Goal: Task Accomplishment & Management: Use online tool/utility

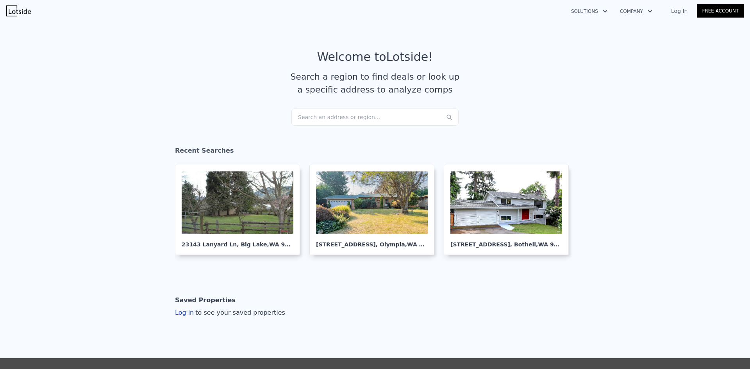
click at [361, 118] on div "Search an address or region..." at bounding box center [374, 117] width 167 height 17
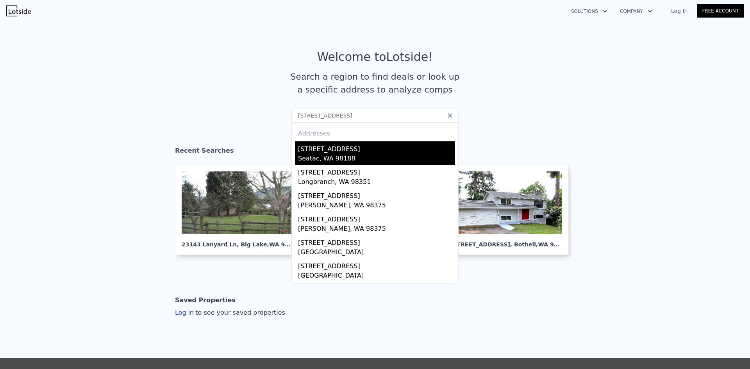
type input "[STREET_ADDRESS]"
click at [329, 150] on div "[STREET_ADDRESS]" at bounding box center [376, 147] width 157 height 12
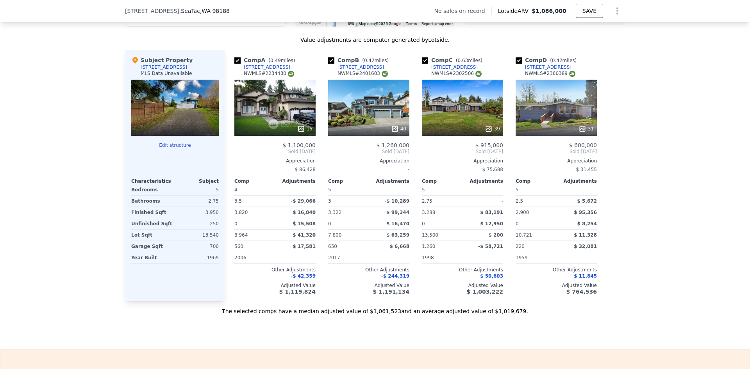
scroll to position [739, 0]
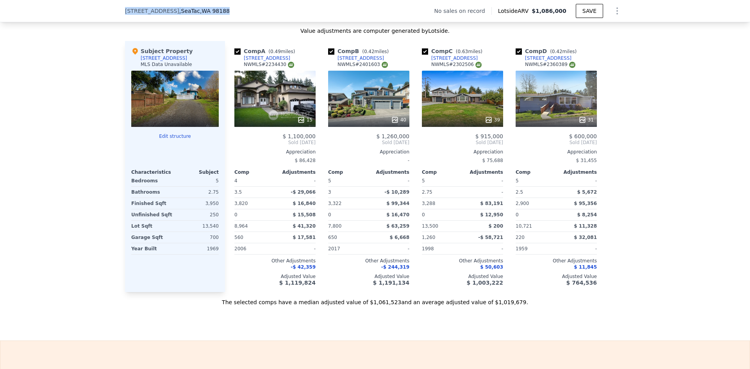
drag, startPoint x: 207, startPoint y: 9, endPoint x: 121, endPoint y: 9, distance: 86.3
click at [121, 9] on div "[STREET_ADDRESS] No sales on record Lotside ARV $1,086,000 SAVE" at bounding box center [375, 11] width 750 height 22
click at [261, 61] on div "[STREET_ADDRESS]" at bounding box center [267, 58] width 46 height 6
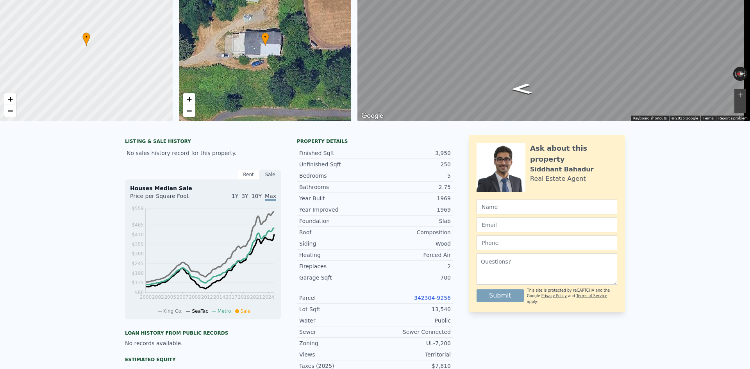
scroll to position [0, 0]
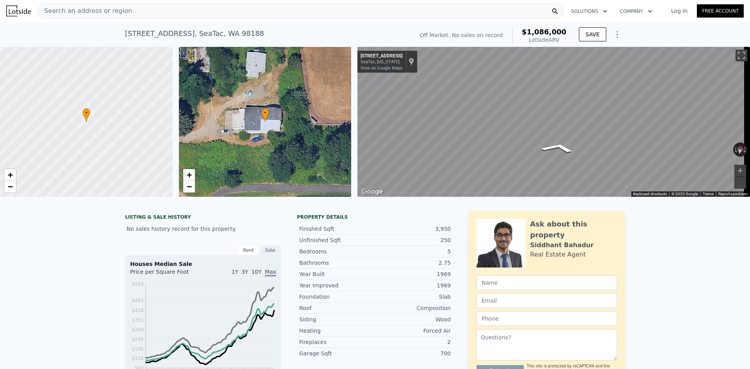
click at [305, 120] on div "• + − • + − ← Move left → Move right ↑ Move up ↓ Move down + Zoom in - Zoom out…" at bounding box center [375, 122] width 750 height 150
drag, startPoint x: 225, startPoint y: 33, endPoint x: 125, endPoint y: 32, distance: 100.8
click at [125, 32] on div "[STREET_ADDRESS] No sales on record (~ARV $1.086m )" at bounding box center [268, 36] width 286 height 22
click at [236, 34] on div "[STREET_ADDRESS] No sales on record (~ARV $1.086m )" at bounding box center [268, 36] width 286 height 22
drag, startPoint x: 229, startPoint y: 32, endPoint x: 120, endPoint y: 35, distance: 109.0
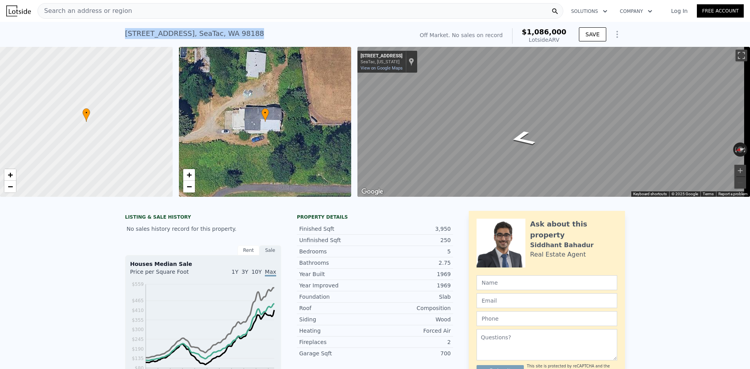
click at [119, 35] on div "[STREET_ADDRESS] No sales on record (~ARV $1.086m ) Off Market. No sales on rec…" at bounding box center [375, 34] width 750 height 25
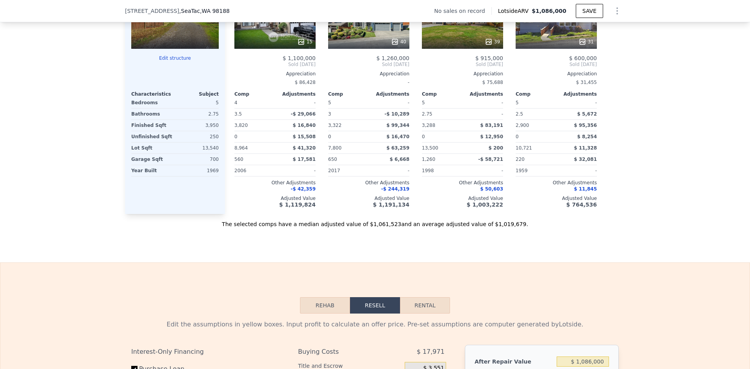
scroll to position [700, 0]
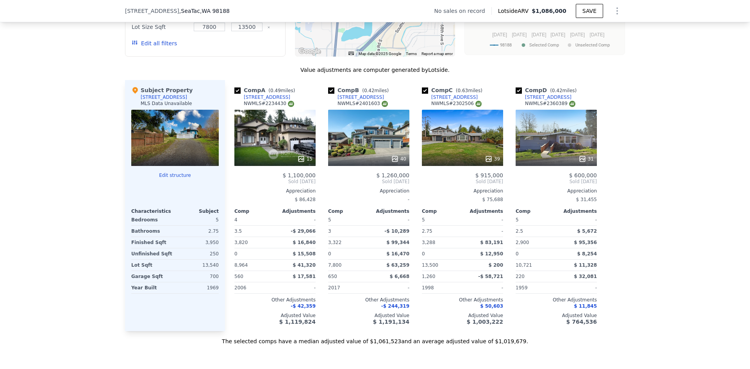
click at [266, 146] on div "15" at bounding box center [274, 138] width 81 height 56
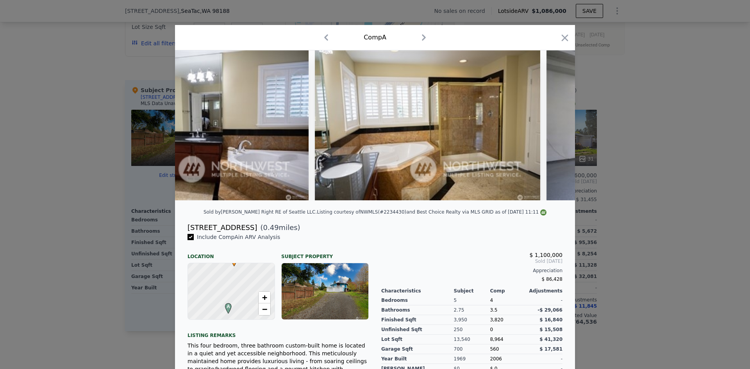
scroll to position [0, 2895]
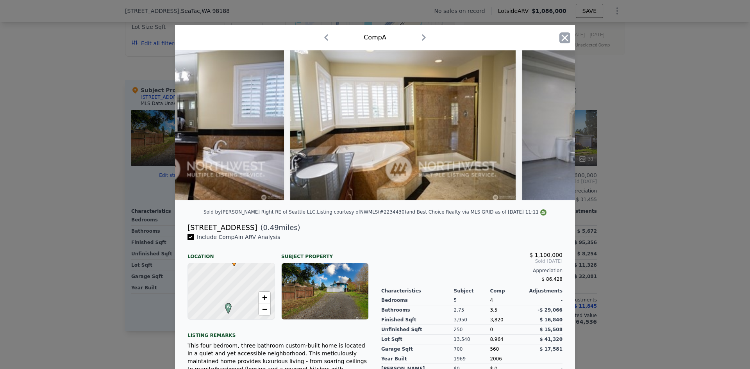
click at [563, 37] on icon "button" at bounding box center [564, 37] width 11 height 11
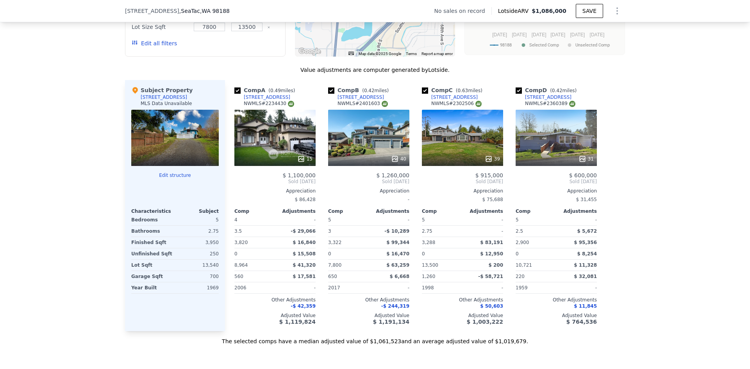
click at [393, 161] on icon at bounding box center [394, 158] width 5 height 5
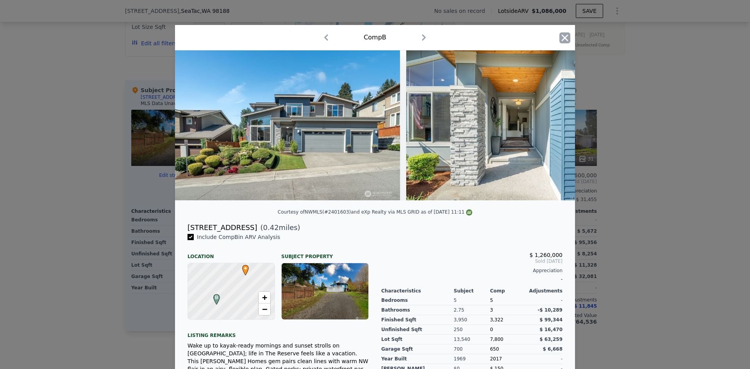
click at [562, 39] on icon "button" at bounding box center [565, 37] width 7 height 7
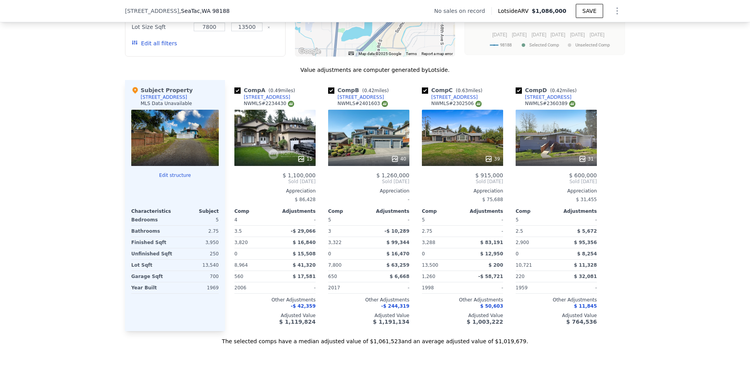
click at [486, 163] on icon at bounding box center [489, 159] width 8 height 8
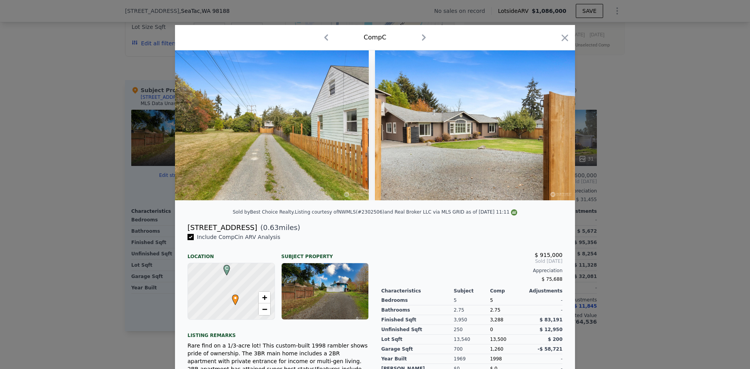
click at [562, 38] on icon "button" at bounding box center [565, 37] width 7 height 7
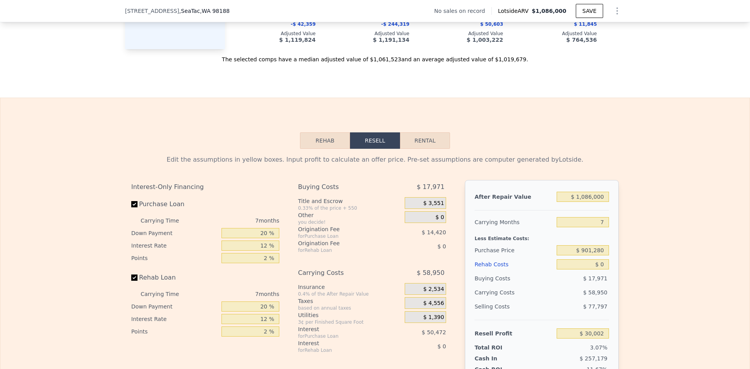
scroll to position [1091, 0]
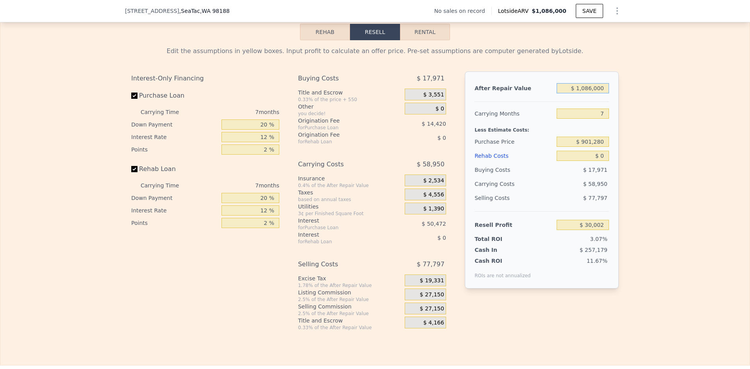
click at [585, 92] on input "$ 1,086,000" at bounding box center [583, 88] width 52 height 10
type input "$ 960,000"
type input "-$ 86,742"
type input "$ 960,000"
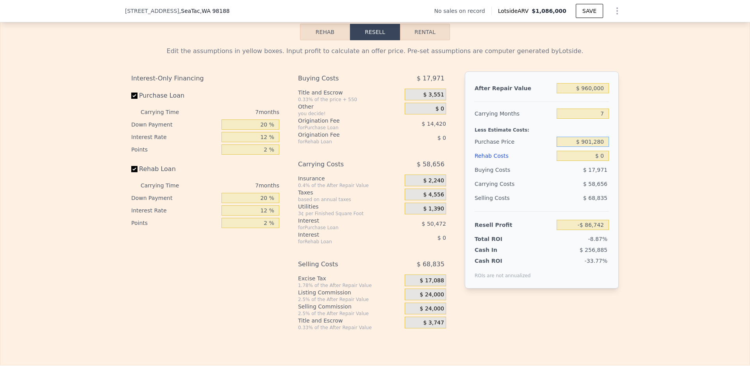
click at [594, 146] on input "$ 901,280" at bounding box center [583, 142] width 52 height 10
type input "$ 800,000"
click at [602, 118] on input "7" at bounding box center [583, 114] width 52 height 10
type input "$ 22,165"
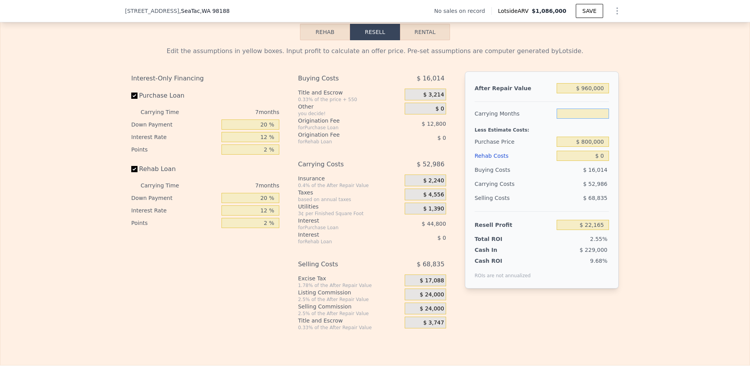
type input "4"
type input "$ 44,874"
type input "4"
click at [651, 136] on div "Edit the assumptions in yellow boxes. Input profit to calculate an offer price.…" at bounding box center [374, 185] width 749 height 291
click at [262, 130] on input "20 %" at bounding box center [250, 125] width 58 height 10
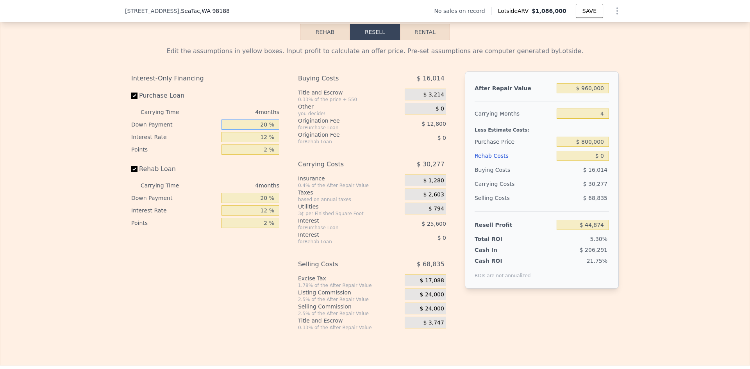
click at [262, 130] on input "20 %" at bounding box center [250, 125] width 58 height 10
type input "10 %"
type input "1 %"
type input "$ 52,074"
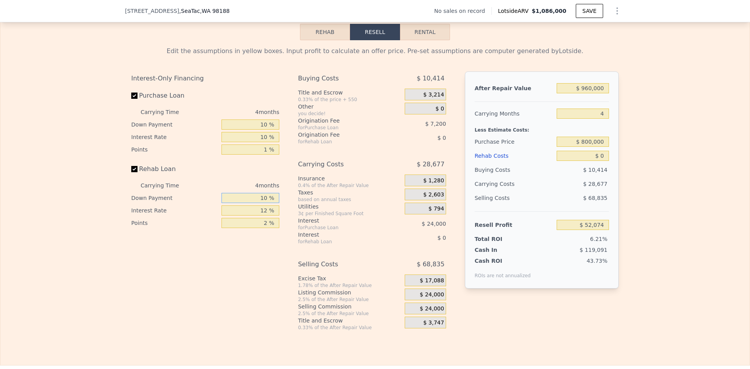
type input "10 %"
type input "1 %"
click at [435, 298] on span "$ 24,000" at bounding box center [432, 294] width 24 height 7
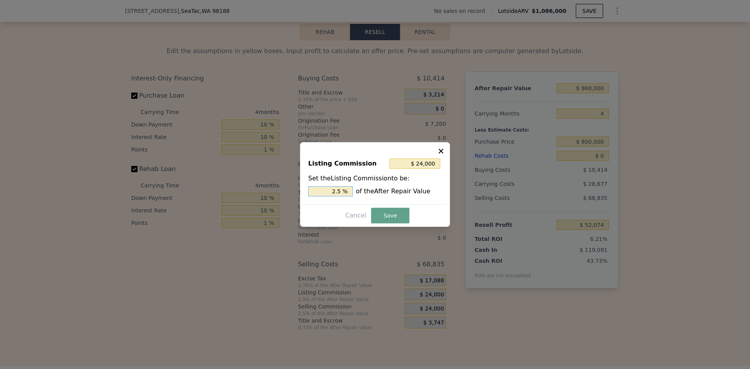
drag, startPoint x: 336, startPoint y: 191, endPoint x: 343, endPoint y: 190, distance: 6.3
click at [342, 190] on input "2.5 %" at bounding box center [330, 191] width 45 height 10
type input "$ 19,200"
type input "2 %"
click at [384, 212] on button "Save" at bounding box center [390, 216] width 38 height 16
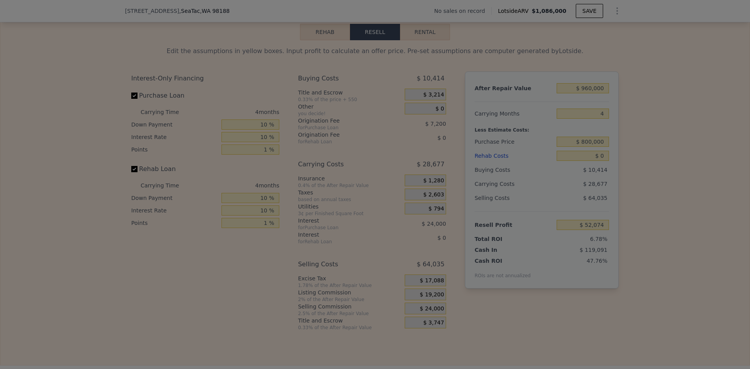
type input "$ 56,874"
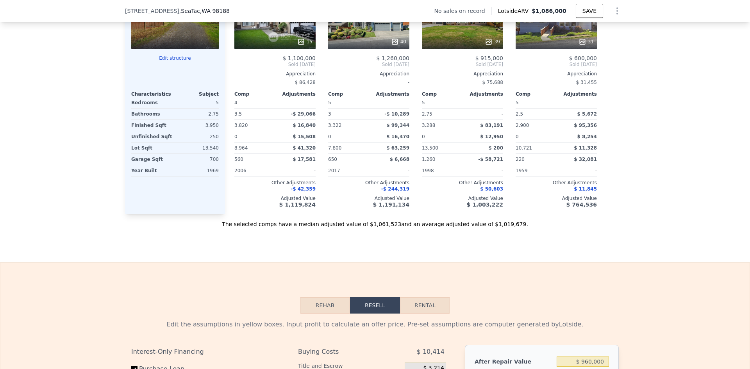
scroll to position [505, 0]
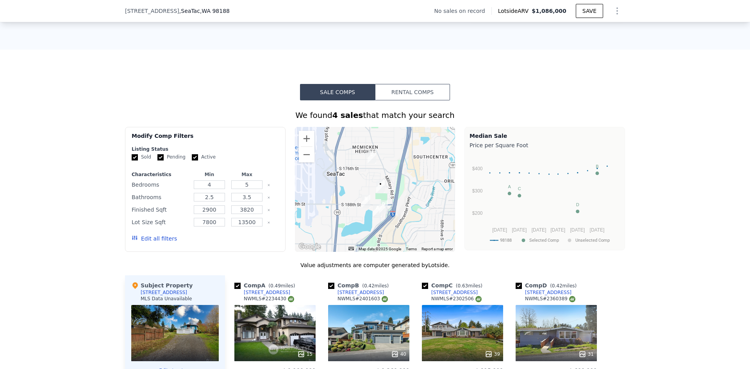
type input "$ 1,086,000"
type input "7"
type input "$ 30,002"
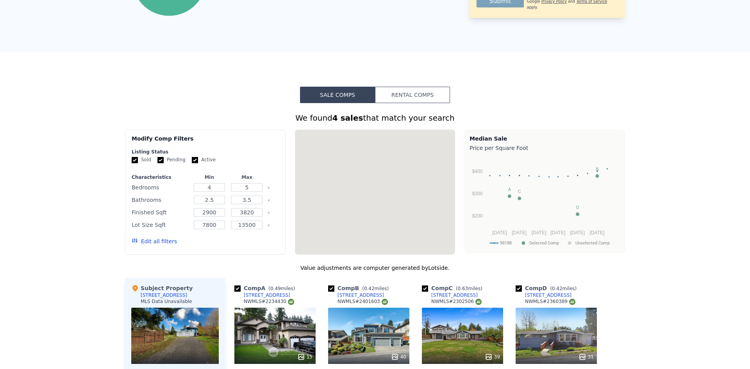
scroll to position [0, 0]
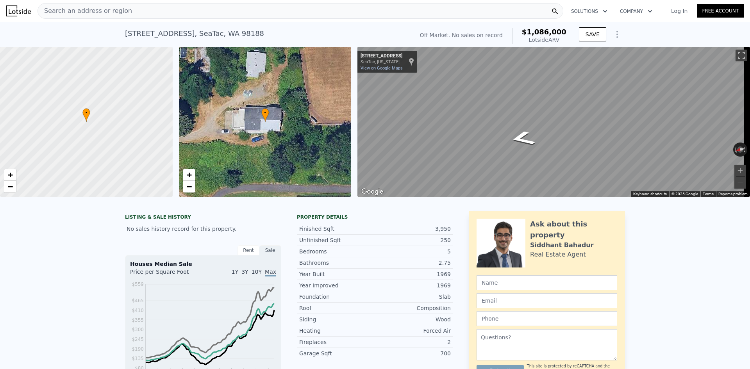
click at [132, 7] on div "Search an address or region" at bounding box center [300, 11] width 526 height 16
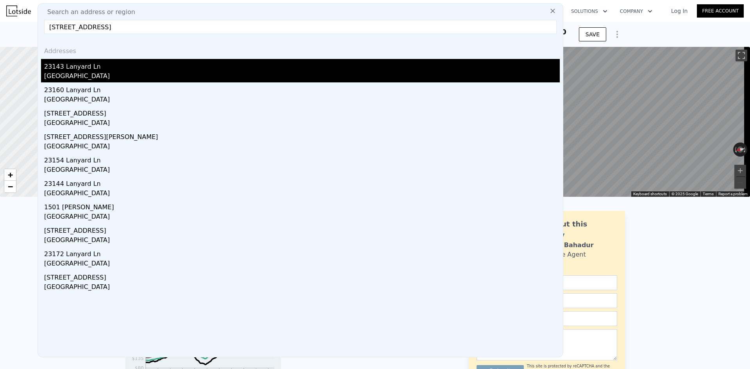
type input "[STREET_ADDRESS]"
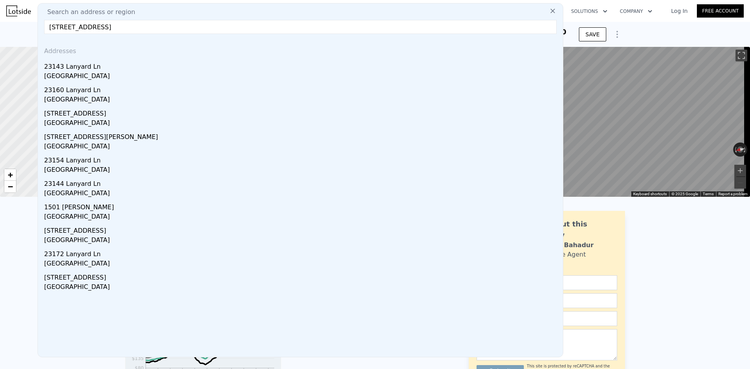
drag, startPoint x: 134, startPoint y: 71, endPoint x: 338, endPoint y: 39, distance: 207.3
click at [134, 71] on div "[GEOGRAPHIC_DATA]" at bounding box center [302, 76] width 516 height 11
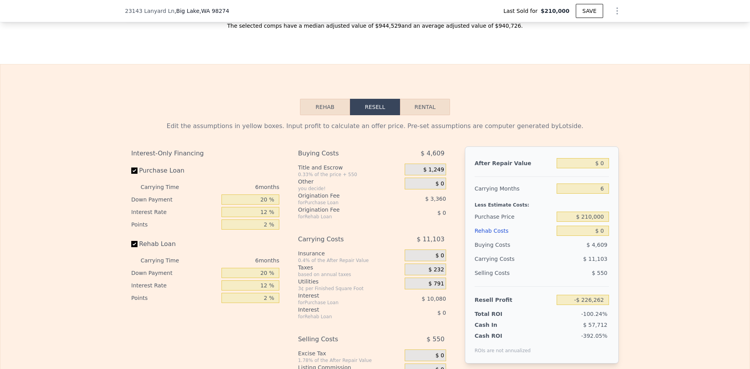
scroll to position [1091, 0]
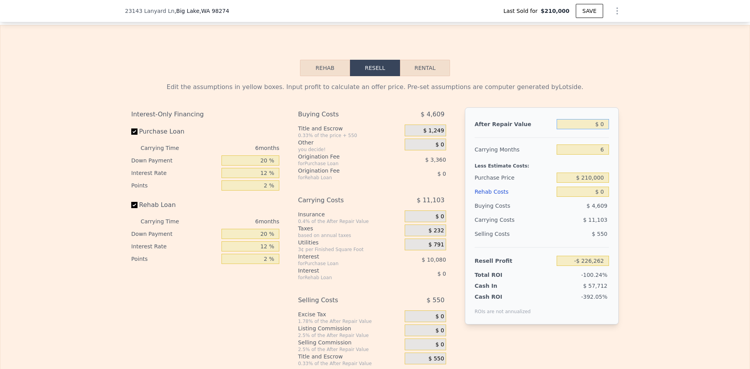
click at [598, 129] on input "$ 0" at bounding box center [583, 124] width 52 height 10
type input "$ 8"
type input "-$ 226,254"
type input "$ 83"
type input "-$ 226,184"
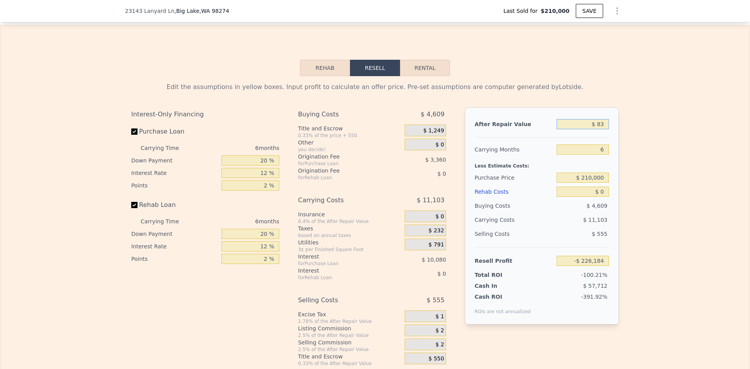
type input "$ 830"
type input "-$ 225,494"
type input "$ 830,000"
type input "$ 543,040"
type input "$ 830,000"
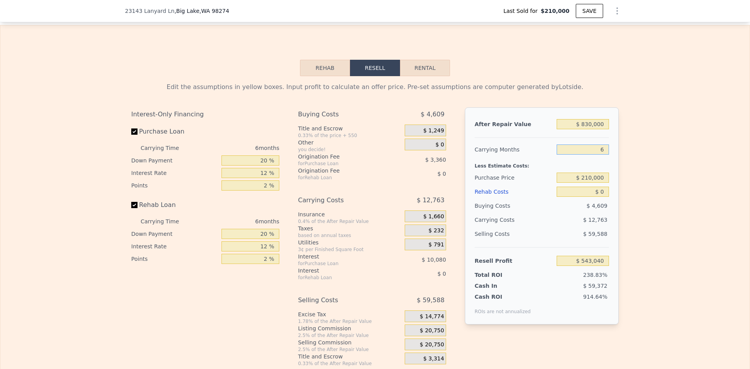
click at [603, 155] on input "6" at bounding box center [583, 150] width 52 height 10
type input "4"
type input "$ 547,294"
type input "4"
click at [593, 183] on input "$ 210,000" at bounding box center [583, 178] width 52 height 10
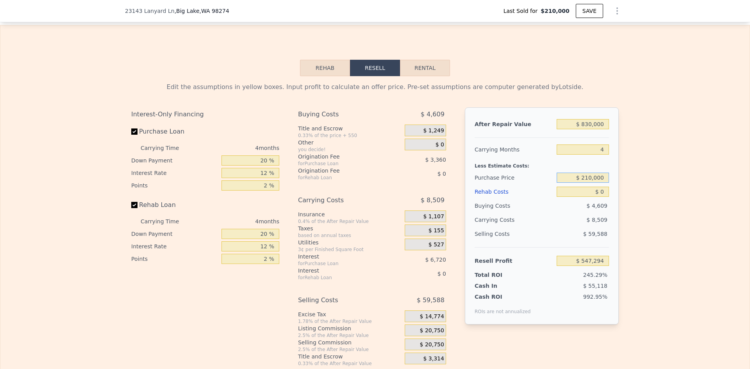
click at [593, 183] on input "$ 210,000" at bounding box center [583, 178] width 52 height 10
type input "$ 600,000"
click at [605, 197] on input "$ 0" at bounding box center [583, 192] width 52 height 10
type input "$ 137,275"
type input "$ 55,000"
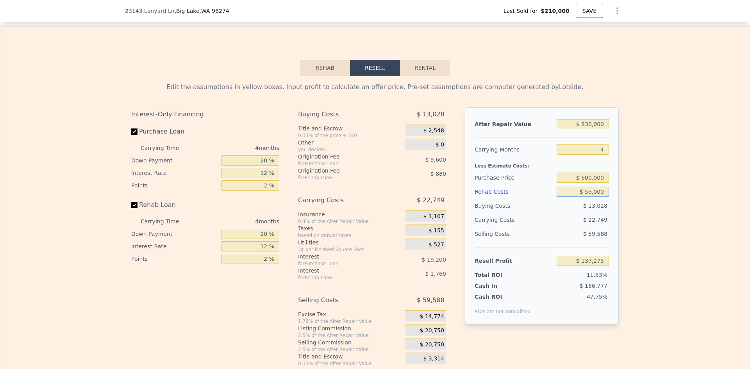
type input "$ 79,635"
type input "$ 55,000"
click at [647, 197] on div "Edit the assumptions in yellow boxes. Input profit to calculate an offer price.…" at bounding box center [374, 221] width 749 height 291
click at [261, 166] on input "20 %" at bounding box center [250, 160] width 58 height 10
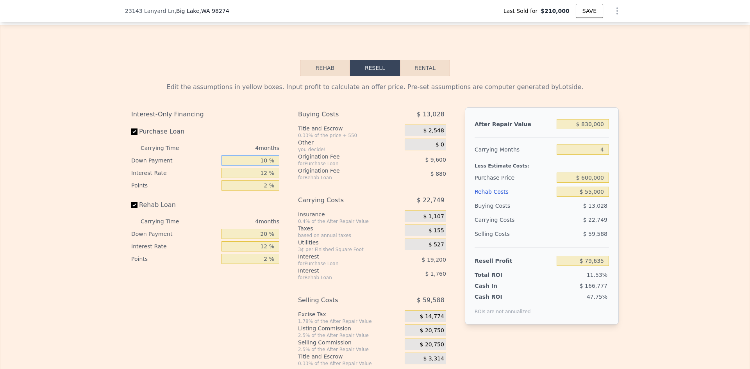
type input "10 %"
type input "$ 76,035"
type input "10 %"
type input "1 %"
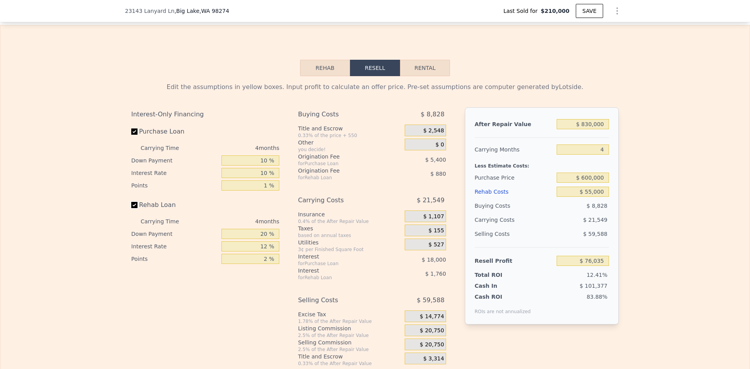
type input "$ 85,035"
type input "10 %"
type input "$ 84,705"
type input "10 %"
type input "1 %"
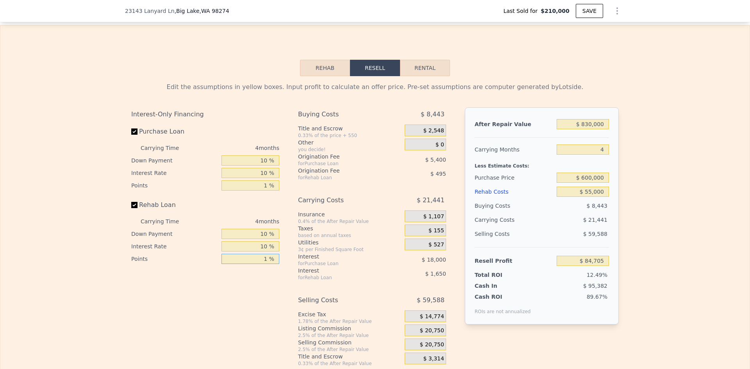
type input "$ 85,528"
type input "1 %"
click at [431, 334] on span "$ 20,750" at bounding box center [432, 330] width 24 height 7
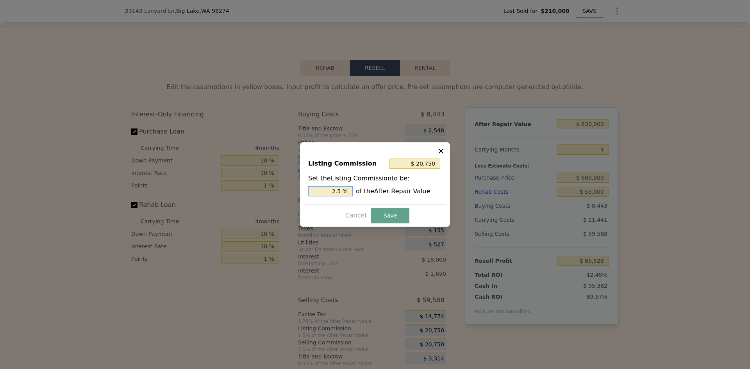
drag, startPoint x: 336, startPoint y: 189, endPoint x: 342, endPoint y: 189, distance: 5.5
click at [342, 189] on input "2.5 %" at bounding box center [330, 191] width 45 height 10
type input "$ 16,600"
type input "2 %"
click at [385, 218] on button "Save" at bounding box center [390, 216] width 38 height 16
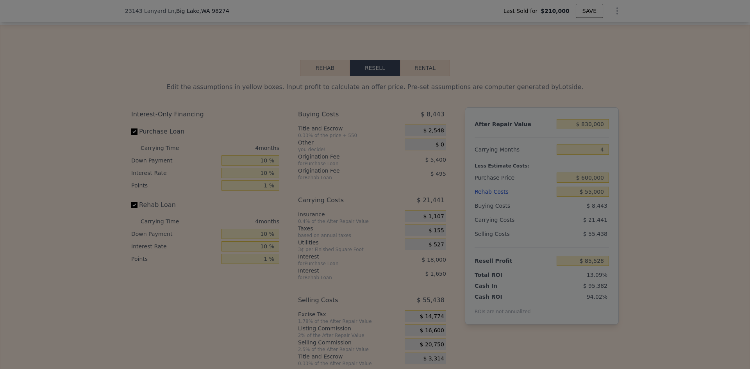
type input "$ 89,678"
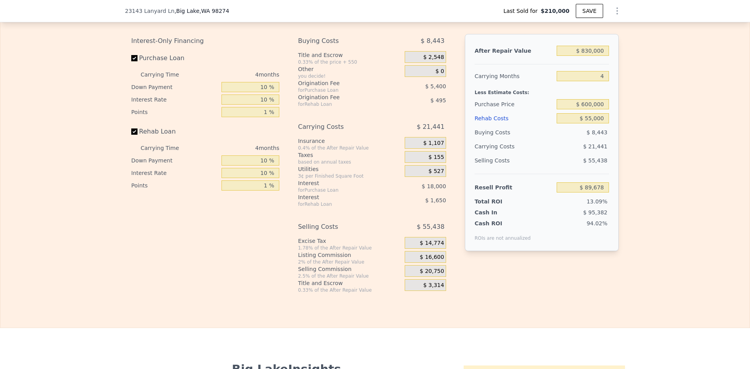
scroll to position [1169, 0]
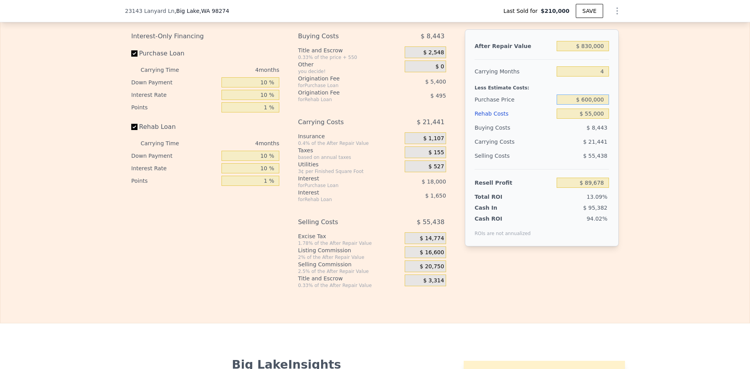
click at [588, 105] on input "$ 600,000" at bounding box center [583, 100] width 52 height 10
type input "$ 620,000"
click at [629, 124] on div "Edit the assumptions in yellow boxes. Input profit to calculate an offer price.…" at bounding box center [374, 143] width 749 height 291
type input "$ 68,831"
drag, startPoint x: 586, startPoint y: 110, endPoint x: 589, endPoint y: 109, distance: 3.9
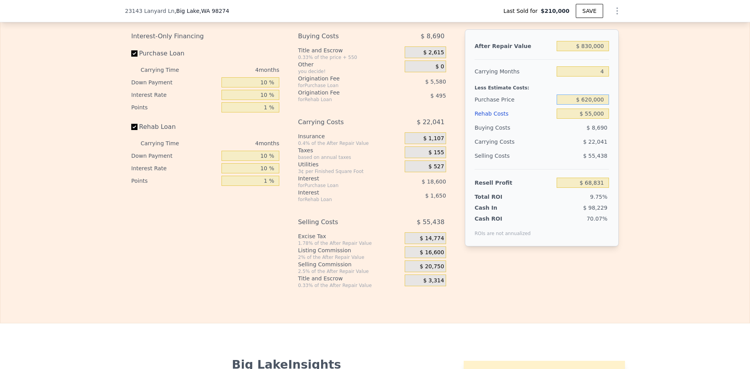
click at [589, 105] on input "$ 620,000" at bounding box center [583, 100] width 52 height 10
drag, startPoint x: 582, startPoint y: 110, endPoint x: 587, endPoint y: 111, distance: 5.5
click at [587, 105] on input "$ 600,000" at bounding box center [583, 100] width 52 height 10
type input "$ 580,000"
click at [648, 128] on div "Edit the assumptions in yellow boxes. Input profit to calculate an offer price.…" at bounding box center [374, 143] width 749 height 291
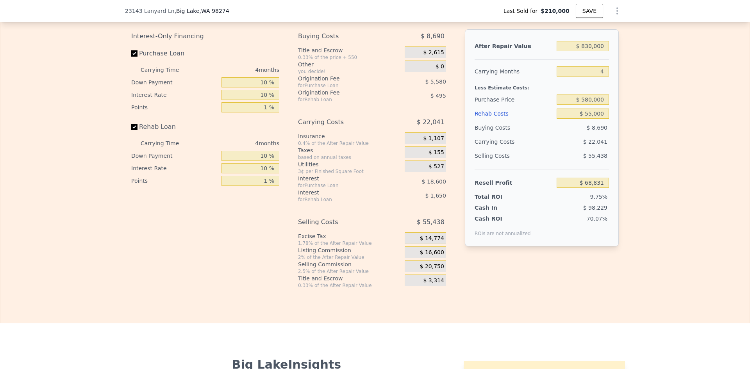
type input "$ 110,525"
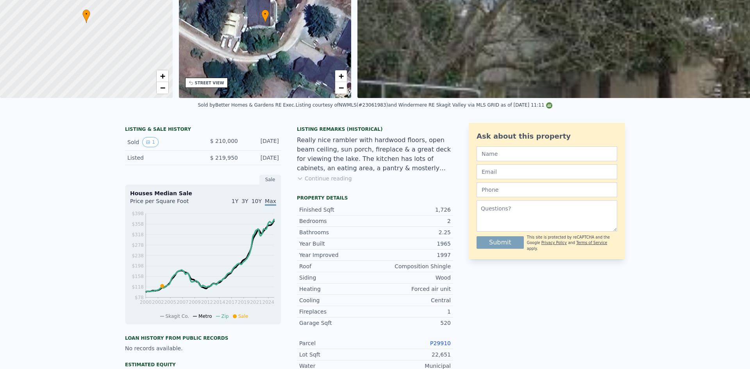
scroll to position [3, 0]
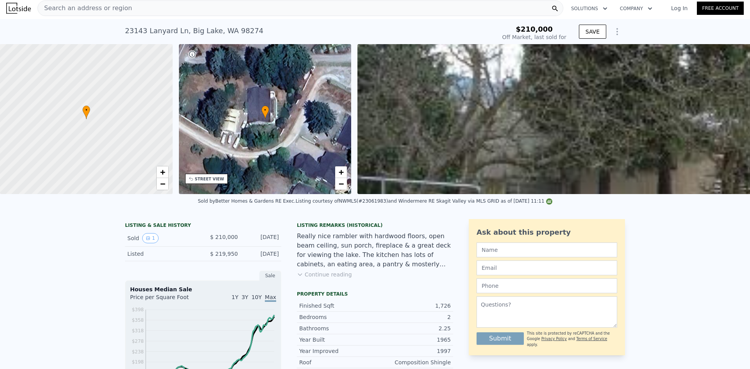
click at [115, 7] on span "Search an address or region" at bounding box center [85, 8] width 94 height 9
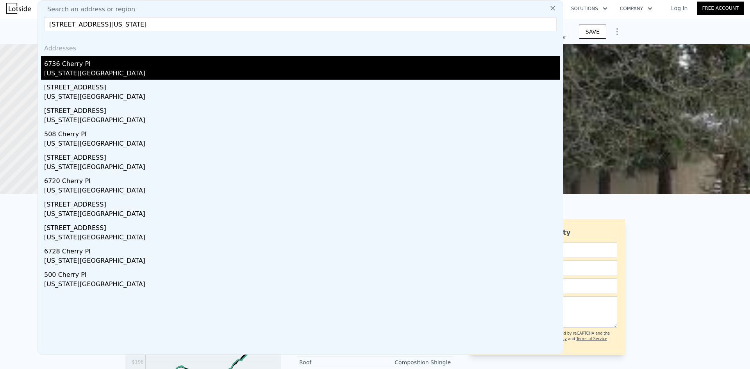
type input "[STREET_ADDRESS][US_STATE]"
click at [131, 73] on div "[US_STATE][GEOGRAPHIC_DATA]" at bounding box center [302, 74] width 516 height 11
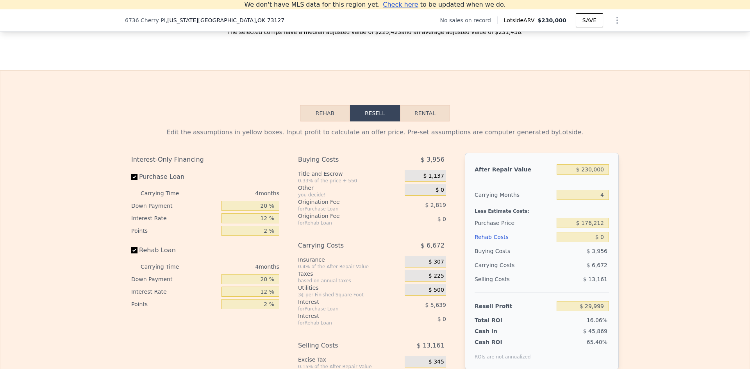
scroll to position [1133, 0]
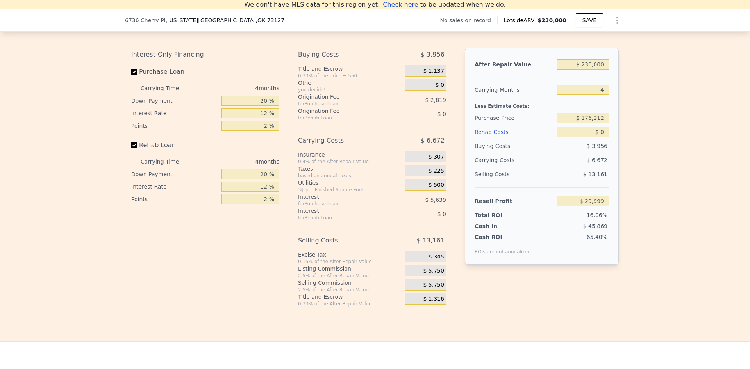
click at [593, 123] on input "$ 176,212" at bounding box center [583, 118] width 52 height 10
click at [625, 145] on div "Edit the assumptions in yellow boxes. Input profit to calculate an offer price.…" at bounding box center [374, 161] width 749 height 291
drag, startPoint x: 582, startPoint y: 129, endPoint x: 603, endPoint y: 129, distance: 20.7
click at [603, 123] on input "$ 176,212" at bounding box center [583, 118] width 52 height 10
type input "$ 120,000"
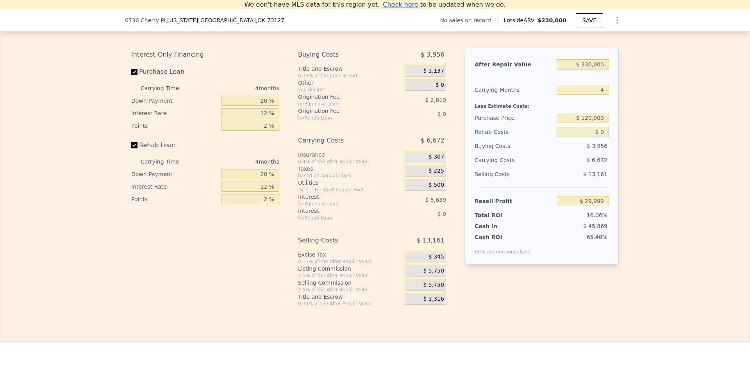
drag, startPoint x: 602, startPoint y: 144, endPoint x: 619, endPoint y: 141, distance: 17.5
click at [603, 137] on input "$ 0" at bounding box center [583, 132] width 52 height 10
type input "$ 89,097"
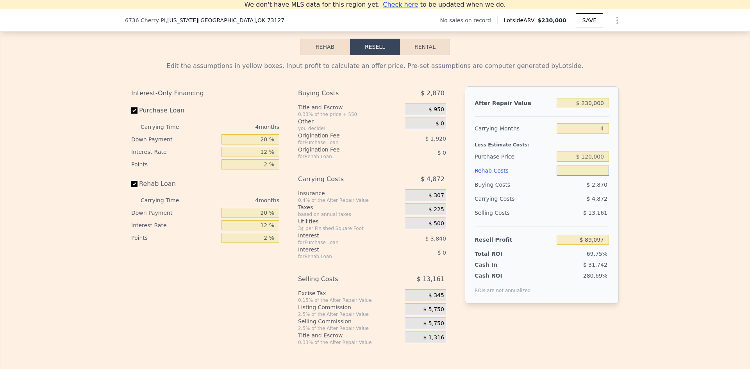
scroll to position [1094, 0]
type input "$ 3,000"
type input "$ 89,067"
type input "$ 30,000"
type input "$ 57,657"
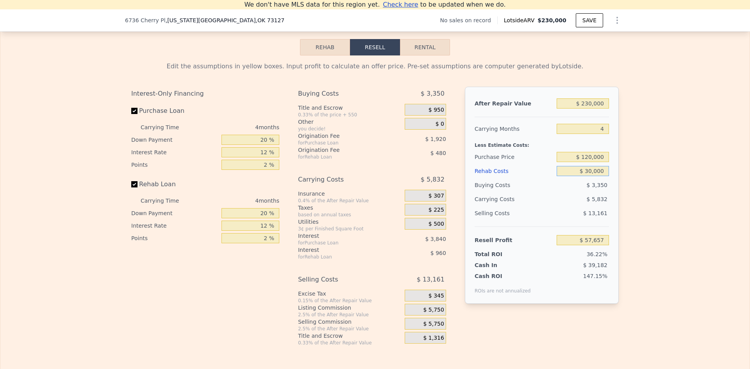
type input "$ 30,000"
click at [263, 145] on input "20 %" at bounding box center [250, 140] width 58 height 10
type input "10 %"
type input "$ 56,937"
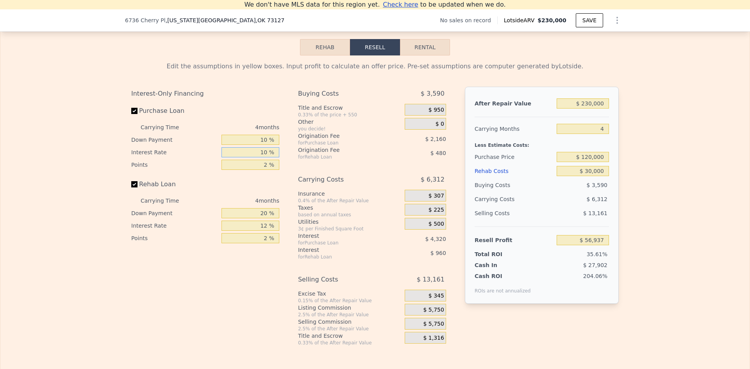
type input "10 %"
type input "$ 57,657"
type input "1 %"
type input "$ 58,737"
type input "10 %"
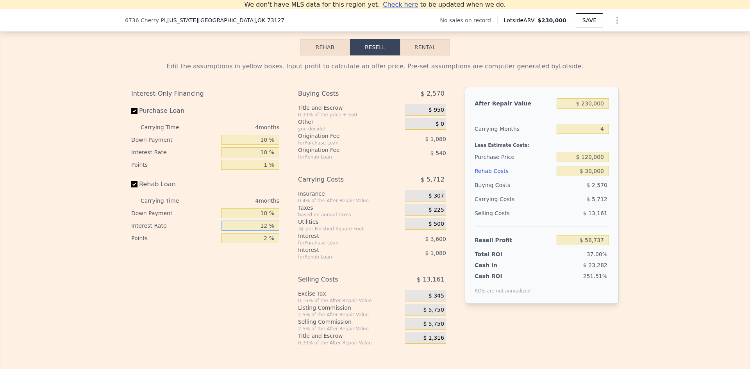
type input "$ 58,557"
type input "10 %"
type input "1 %"
type input "$ 59,007"
type input "1 %"
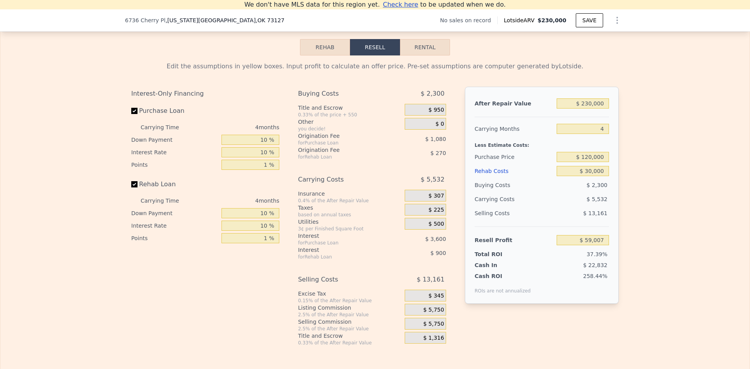
click at [436, 314] on span "$ 5,750" at bounding box center [433, 310] width 21 height 7
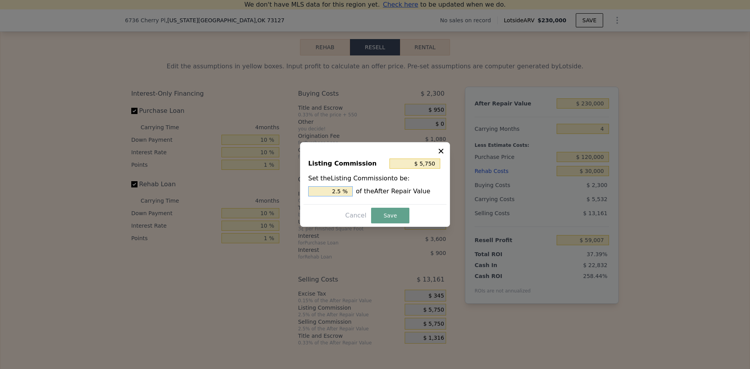
drag, startPoint x: 338, startPoint y: 190, endPoint x: 344, endPoint y: 190, distance: 5.9
click at [343, 190] on input "2.5 %" at bounding box center [330, 191] width 45 height 10
type input "$ 4,600"
type input "2 %"
click at [386, 218] on button "Save" at bounding box center [390, 216] width 38 height 16
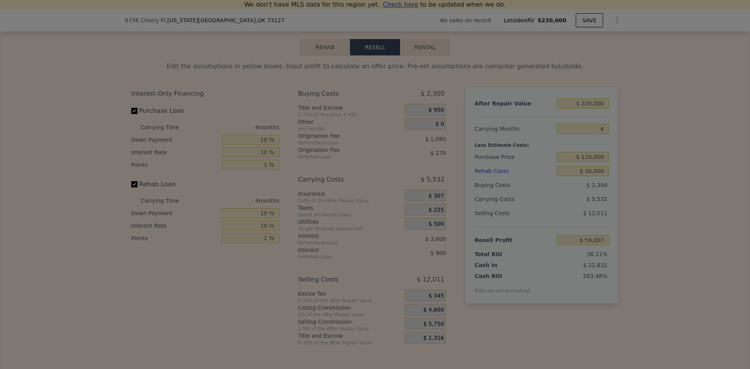
type input "$ 60,157"
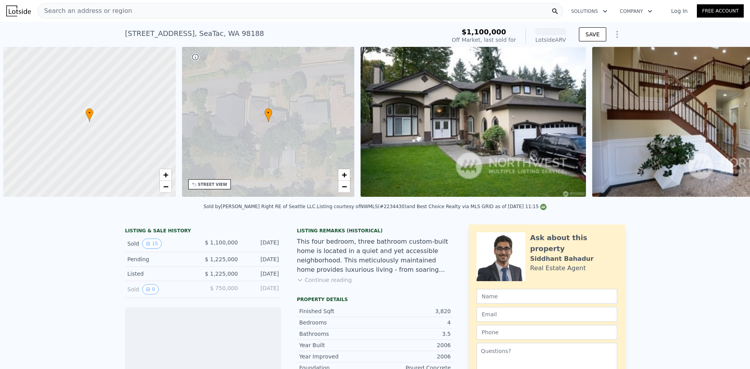
scroll to position [0, 3]
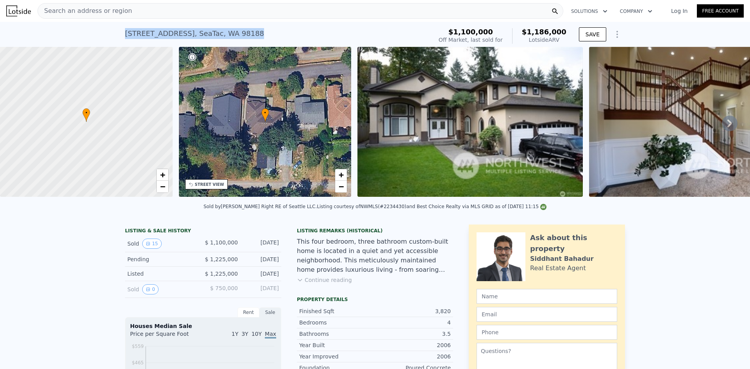
drag, startPoint x: 220, startPoint y: 36, endPoint x: 112, endPoint y: 27, distance: 108.5
click at [112, 27] on div "4559 S 190th Ln , SeaTac , WA 98188 Sold Oct 2024 for $1.100m (~ARV $1.186m ) $…" at bounding box center [375, 34] width 750 height 25
